Goal: Information Seeking & Learning: Learn about a topic

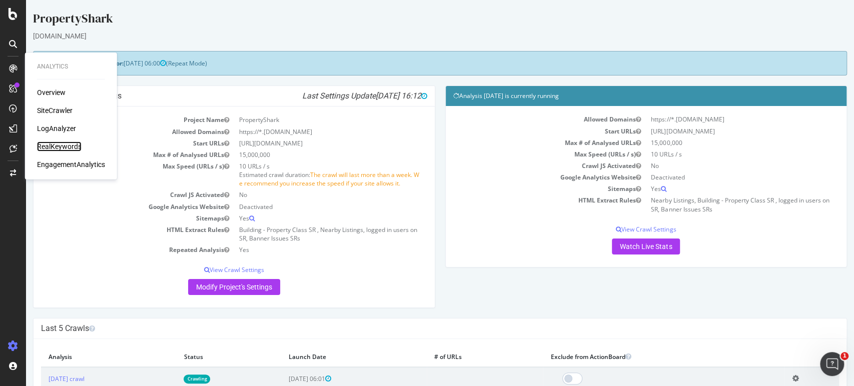
click at [72, 147] on div "RealKeywords" at bounding box center [59, 147] width 45 height 10
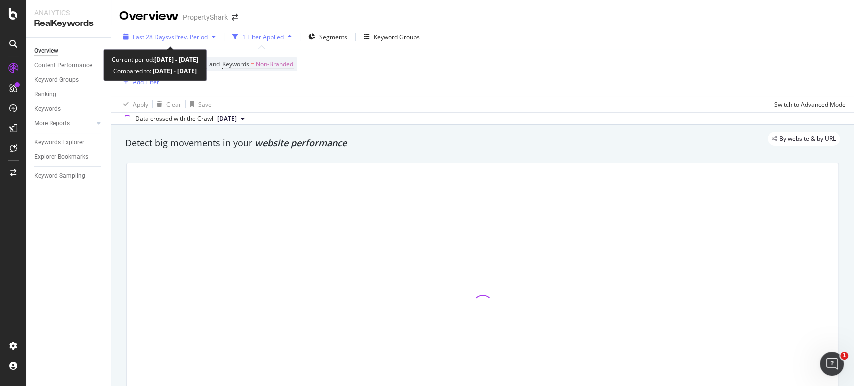
click at [174, 42] on div "Last 28 Days vs Prev. Period" at bounding box center [169, 37] width 101 height 15
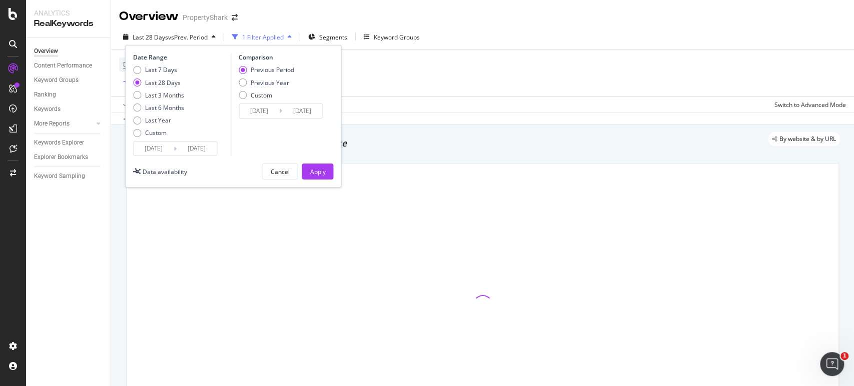
click at [172, 147] on input "[DATE]" at bounding box center [154, 149] width 40 height 14
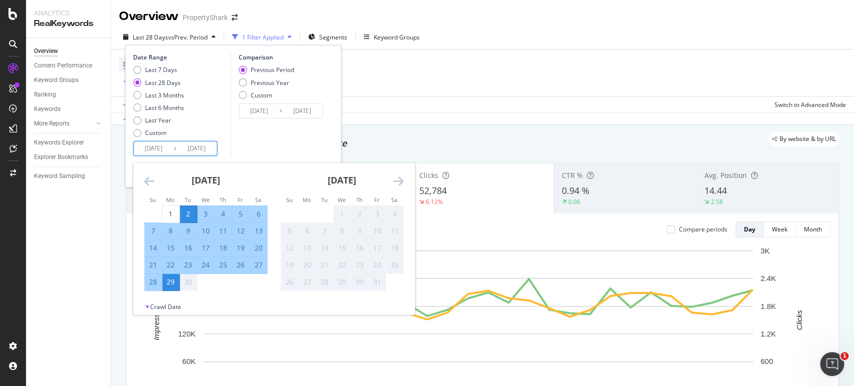
click at [344, 214] on div "1" at bounding box center [341, 214] width 17 height 10
click at [184, 288] on div "30" at bounding box center [188, 282] width 17 height 17
click at [189, 280] on div "30" at bounding box center [188, 282] width 17 height 10
click at [372, 138] on div "By website & by URL" at bounding box center [477, 139] width 725 height 14
